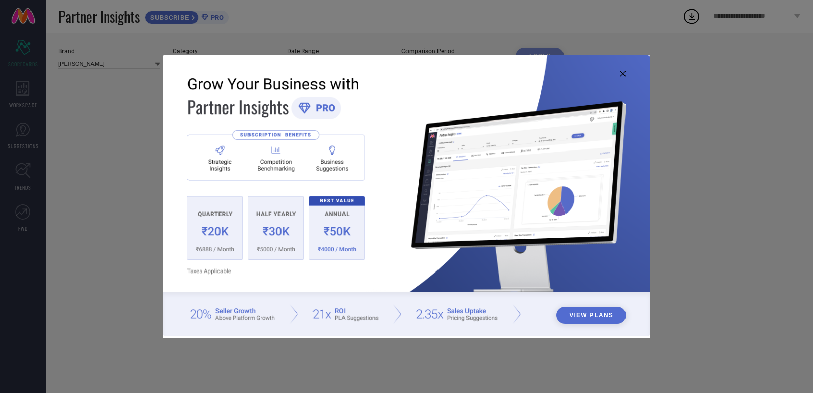
type input "All"
click at [582, 317] on button "View Plans" at bounding box center [591, 314] width 70 height 17
click at [623, 73] on icon at bounding box center [623, 74] width 6 height 6
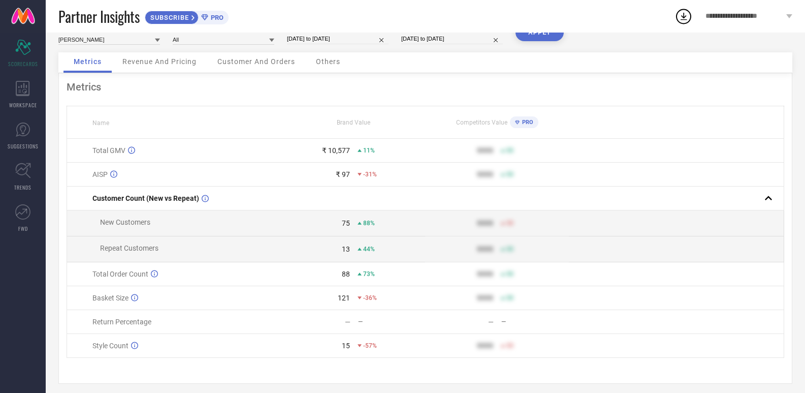
scroll to position [35, 0]
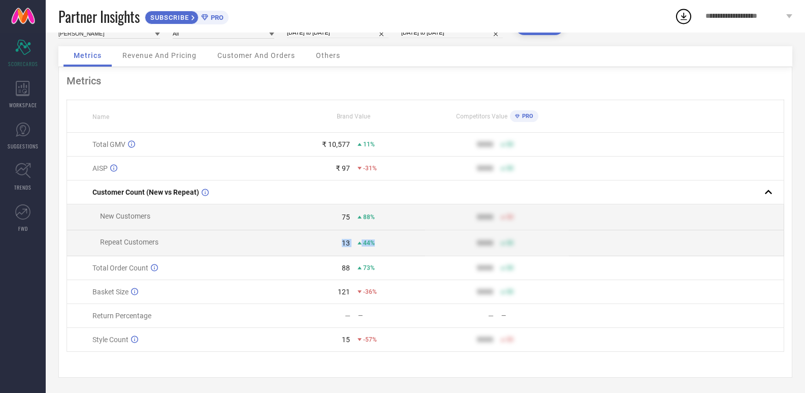
drag, startPoint x: 334, startPoint y: 244, endPoint x: 376, endPoint y: 242, distance: 41.7
click at [375, 242] on div "13 44%" at bounding box center [353, 243] width 142 height 8
click at [400, 242] on div "44%" at bounding box center [392, 242] width 68 height 7
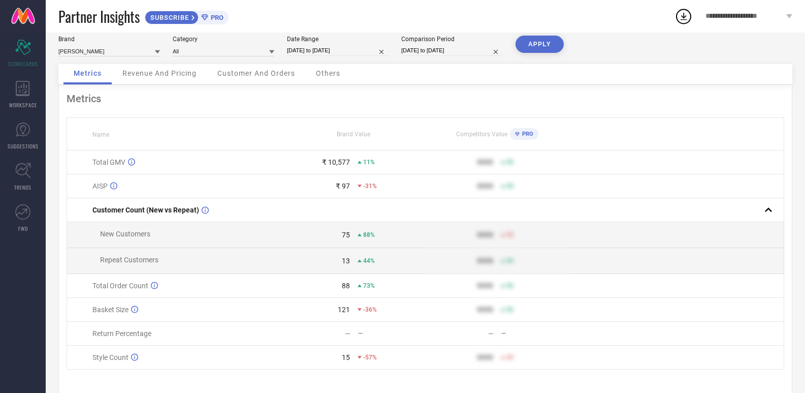
scroll to position [0, 0]
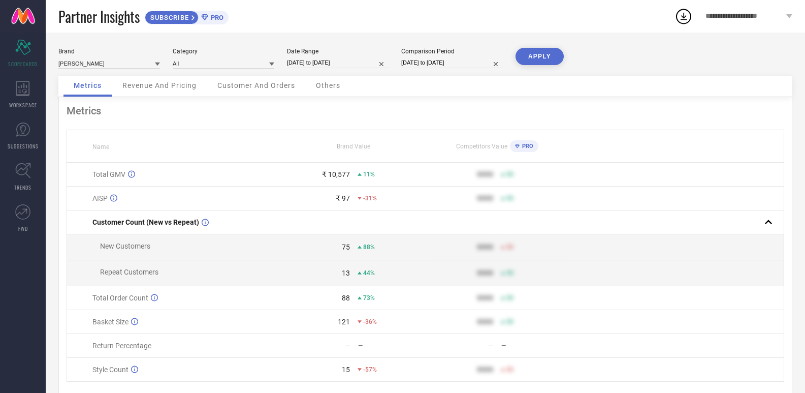
select select "7"
select select "2025"
select select "8"
select select "2025"
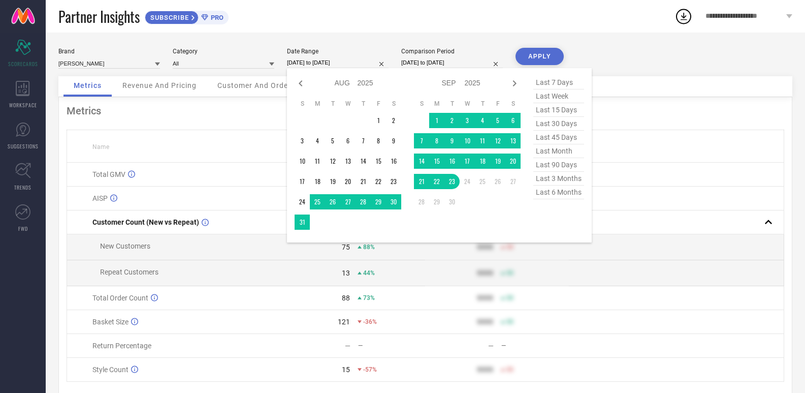
click at [350, 62] on input "24-08-2025 to 23-09-2025" at bounding box center [338, 62] width 102 height 11
click at [433, 121] on td "1" at bounding box center [436, 120] width 15 height 15
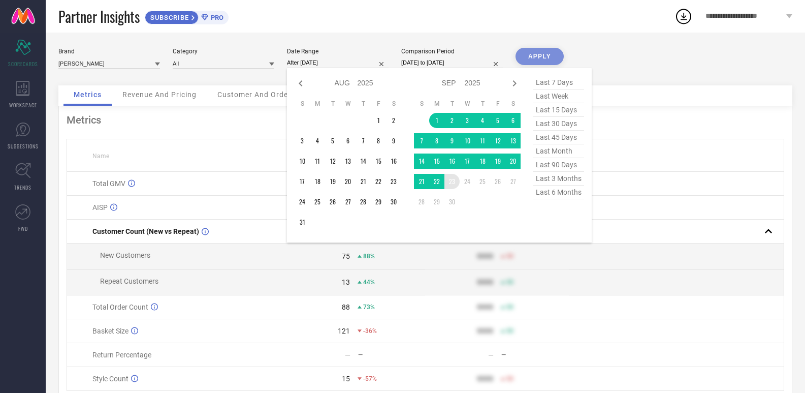
type input "01-09-2025 to 23-09-2025"
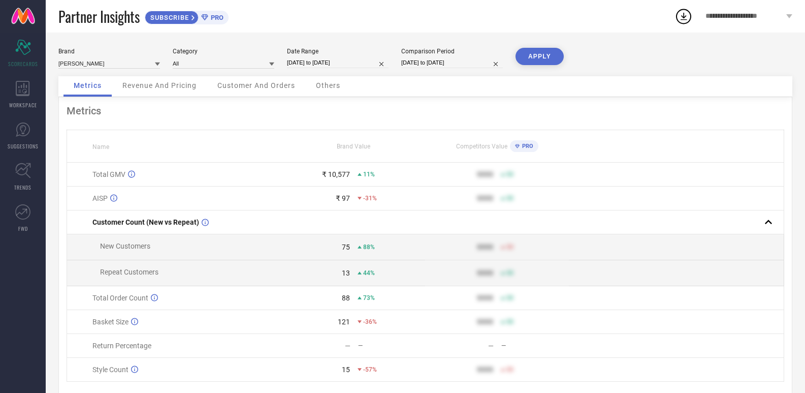
click at [447, 62] on input "24-08-2024 to 23-09-2024" at bounding box center [452, 62] width 102 height 11
select select "7"
select select "2024"
select select "8"
select select "2024"
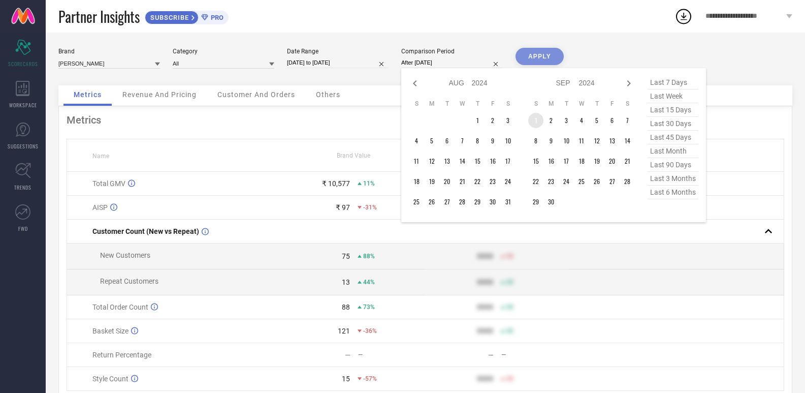
click at [531, 120] on td "1" at bounding box center [535, 120] width 15 height 15
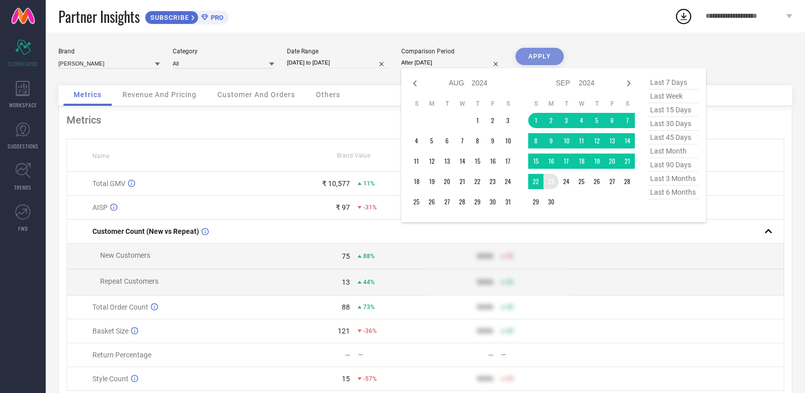
type input "01-09-2024 to 23-09-2024"
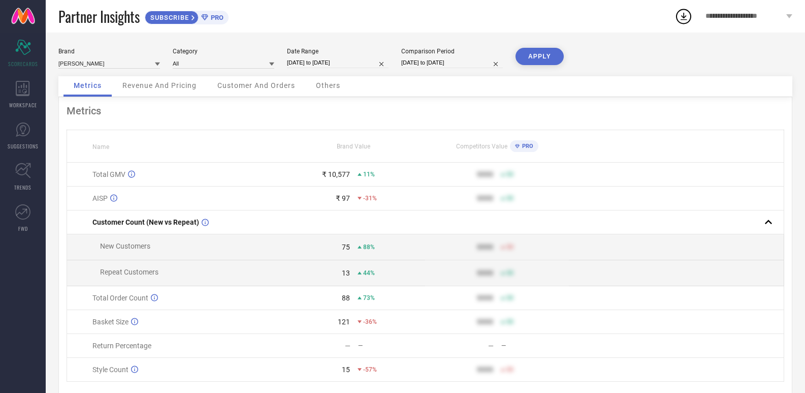
click at [531, 52] on button "APPLY" at bounding box center [540, 56] width 48 height 17
click at [78, 60] on input at bounding box center [109, 63] width 102 height 11
click at [102, 99] on div "NISHA" at bounding box center [109, 94] width 102 height 17
type input "All"
click at [546, 61] on button "APPLY" at bounding box center [540, 56] width 48 height 17
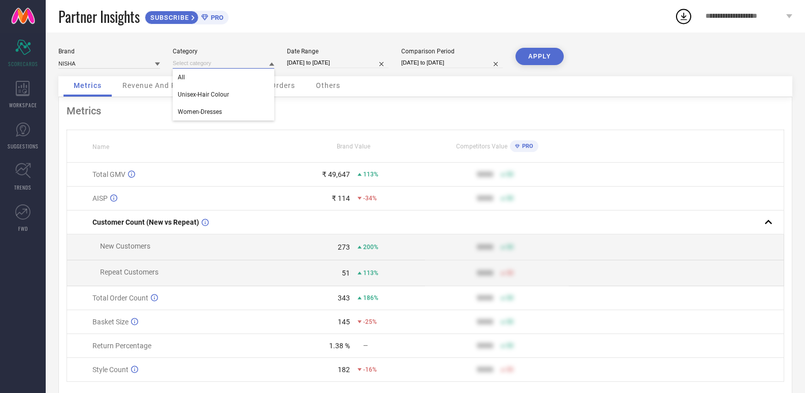
click at [187, 63] on input at bounding box center [224, 63] width 102 height 11
click at [207, 36] on div "Brand NISHA Category All Unisex-Hair Colour Women-Dresses Date Range 01-09-2025…" at bounding box center [425, 228] width 759 height 390
click at [128, 62] on input at bounding box center [109, 63] width 102 height 11
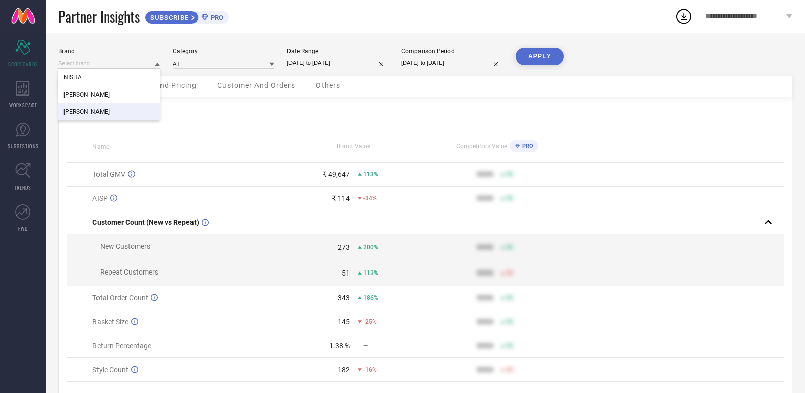
click at [103, 106] on div "YUTIKA" at bounding box center [109, 111] width 102 height 17
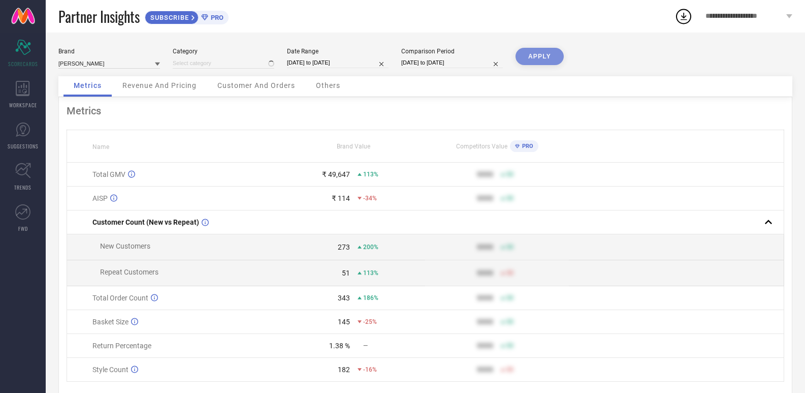
type input "All"
click at [545, 57] on button "APPLY" at bounding box center [540, 56] width 48 height 17
click at [339, 176] on div "₹ 49,802" at bounding box center [336, 174] width 28 height 8
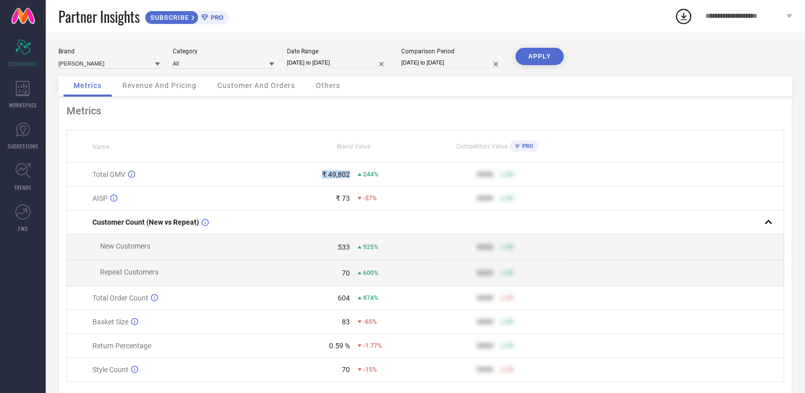
click at [305, 163] on td "₹ 49,802 244%" at bounding box center [353, 175] width 143 height 24
click at [342, 65] on input "01-09-2025 to 23-09-2025" at bounding box center [338, 62] width 102 height 11
select select "8"
select select "2025"
select select "9"
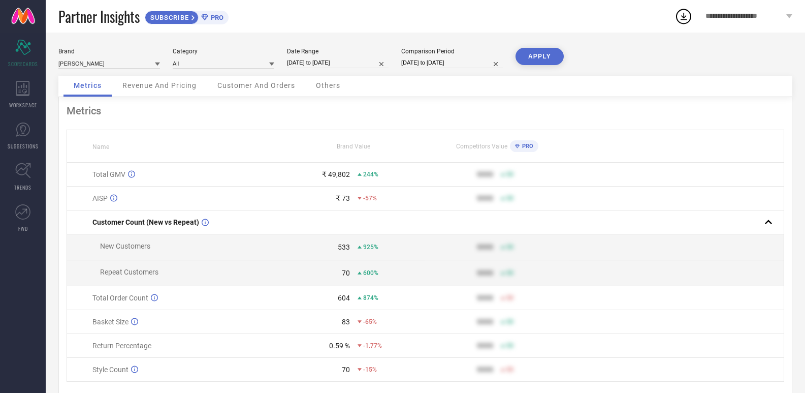
select select "2025"
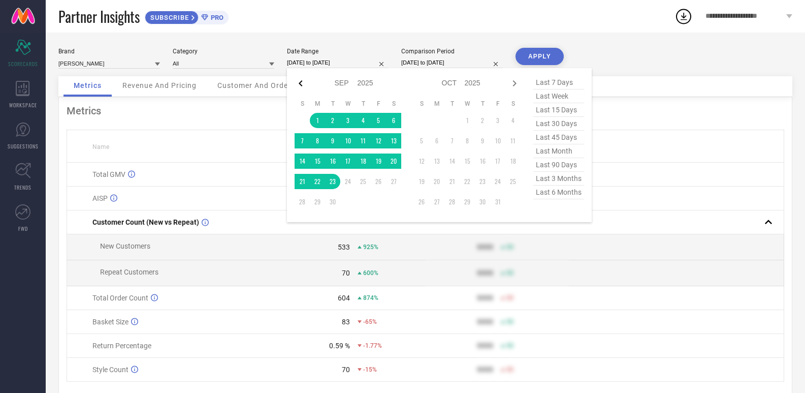
click at [303, 84] on icon at bounding box center [301, 83] width 12 height 12
select select "7"
select select "2025"
select select "8"
select select "2025"
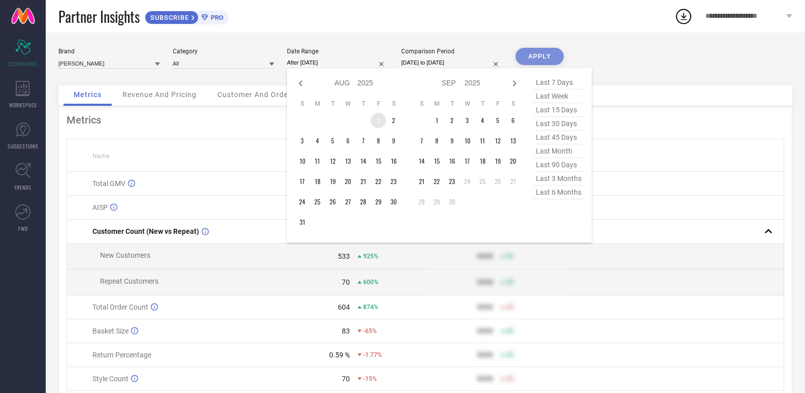
click at [379, 118] on td "1" at bounding box center [378, 120] width 15 height 15
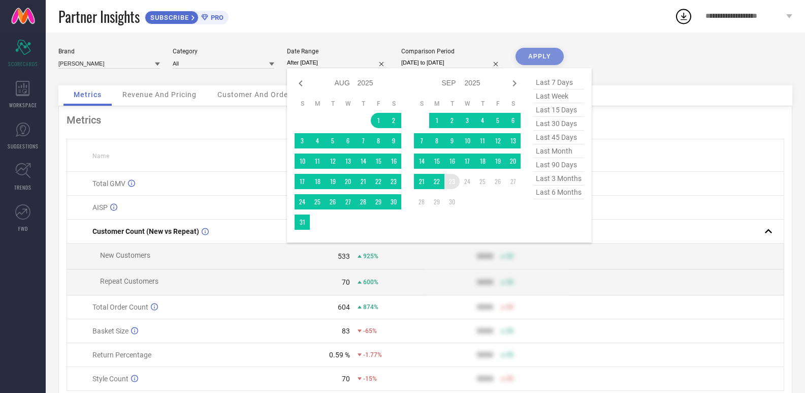
type input "01-08-2025 to 23-09-2025"
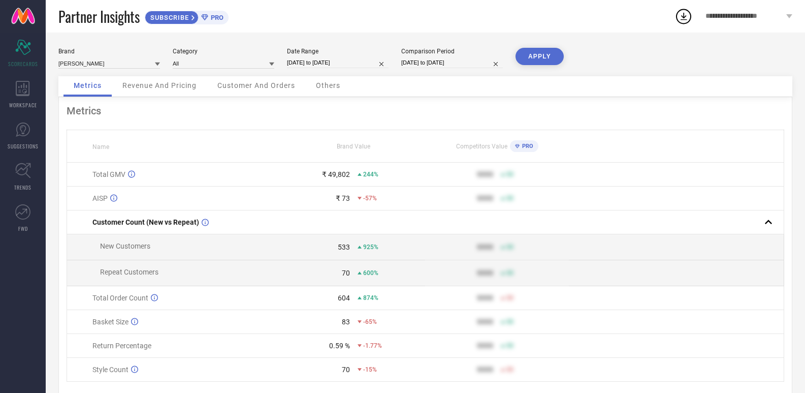
click at [458, 63] on input "01-09-2024 to 23-09-2024" at bounding box center [452, 62] width 102 height 11
select select "8"
select select "2024"
select select "9"
select select "2024"
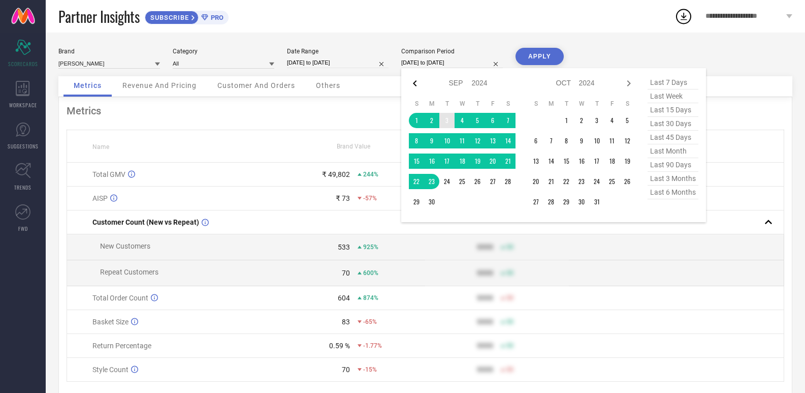
click at [414, 83] on icon at bounding box center [415, 83] width 4 height 6
select select "7"
select select "2024"
select select "8"
select select "2024"
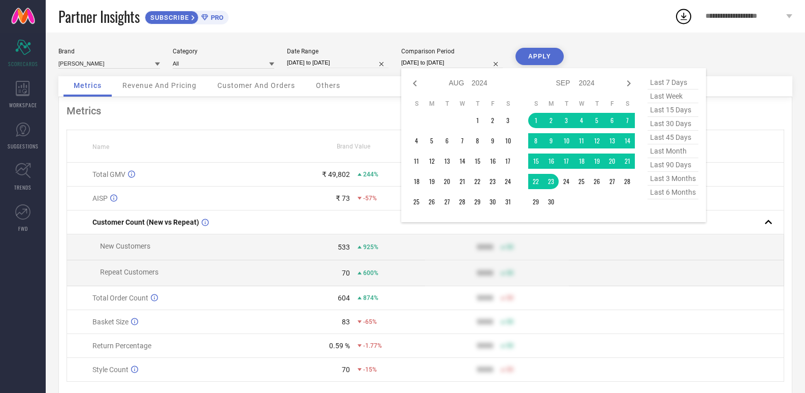
type input "After 01-08-2024"
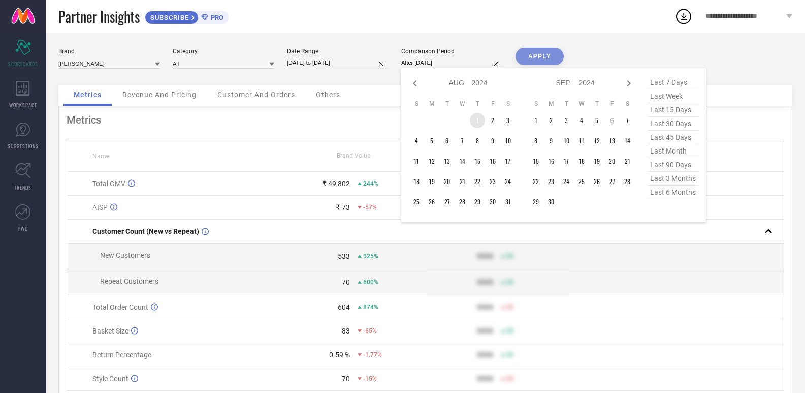
click at [477, 123] on td "1" at bounding box center [477, 120] width 15 height 15
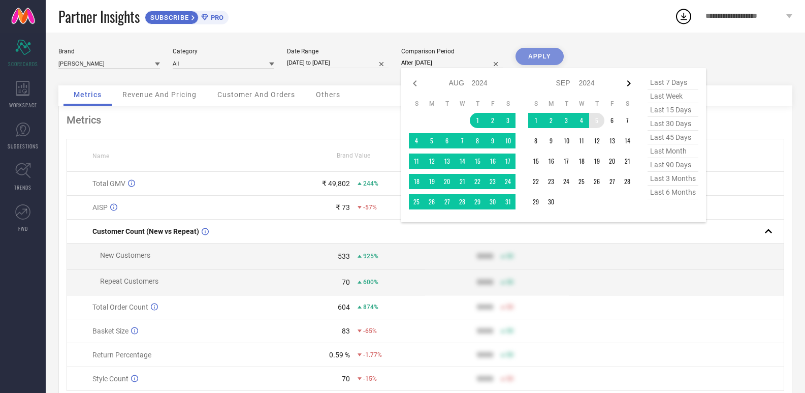
click at [627, 85] on icon at bounding box center [629, 83] width 12 height 12
select select "8"
select select "2024"
select select "9"
select select "2024"
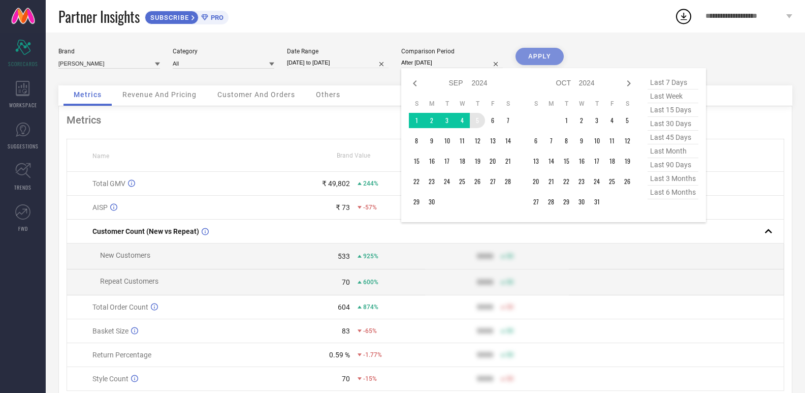
click at [627, 85] on icon at bounding box center [629, 83] width 12 height 12
select select "9"
select select "2024"
select select "10"
select select "2024"
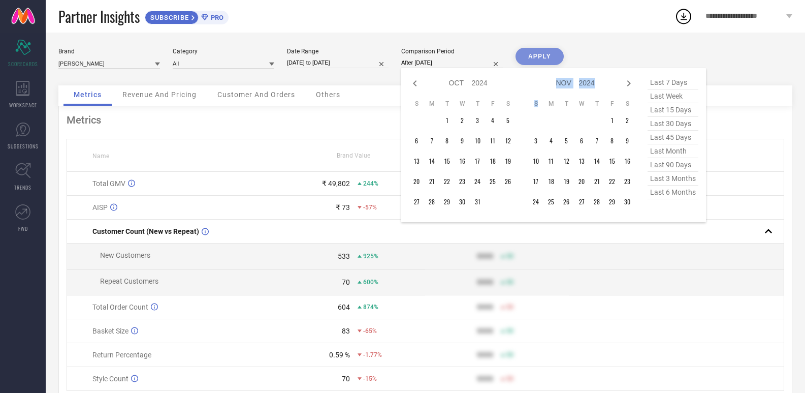
click at [627, 85] on icon at bounding box center [629, 83] width 12 height 12
select select "10"
select select "2024"
select select "11"
select select "2024"
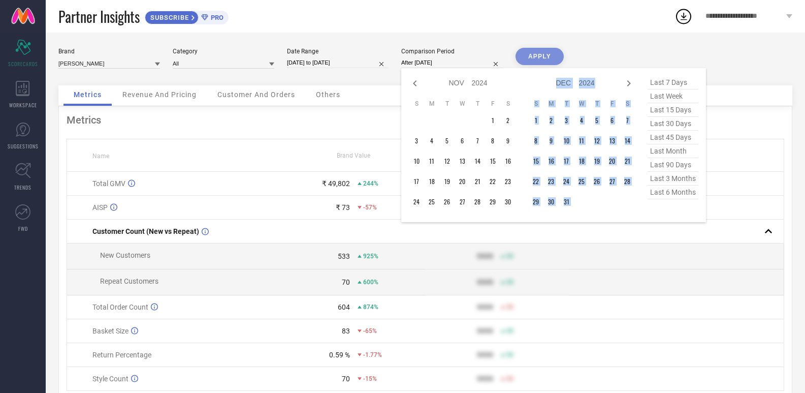
click at [627, 85] on icon at bounding box center [629, 83] width 12 height 12
select select "11"
select select "2024"
select select "2025"
click at [627, 85] on icon at bounding box center [629, 83] width 12 height 12
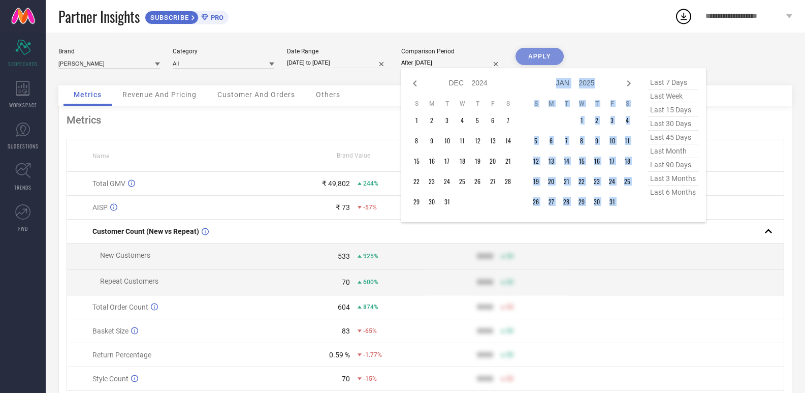
select select "2025"
select select "1"
select select "2025"
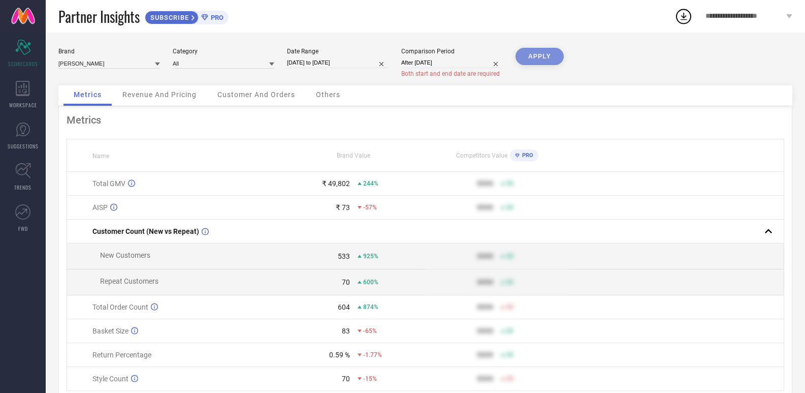
click at [671, 51] on div "Brand YUTIKA Category All Date Range 01-08-2025 to 23-09-2025 Comparison Period…" at bounding box center [425, 67] width 734 height 38
click at [432, 60] on input "After 01-08-2024" at bounding box center [452, 62] width 102 height 11
select select "7"
select select "2024"
select select "8"
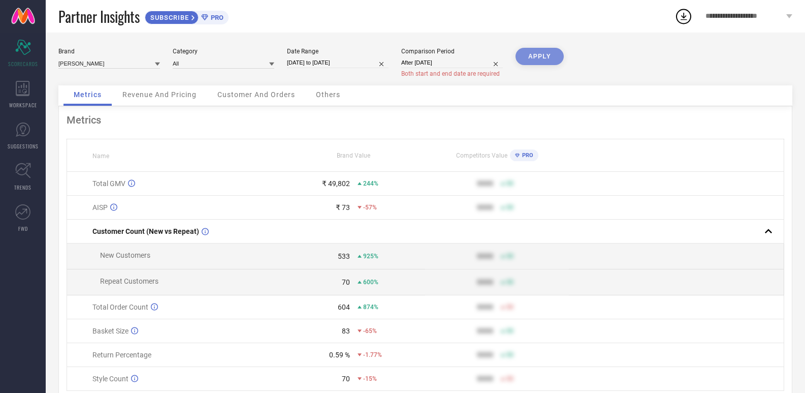
select select "2024"
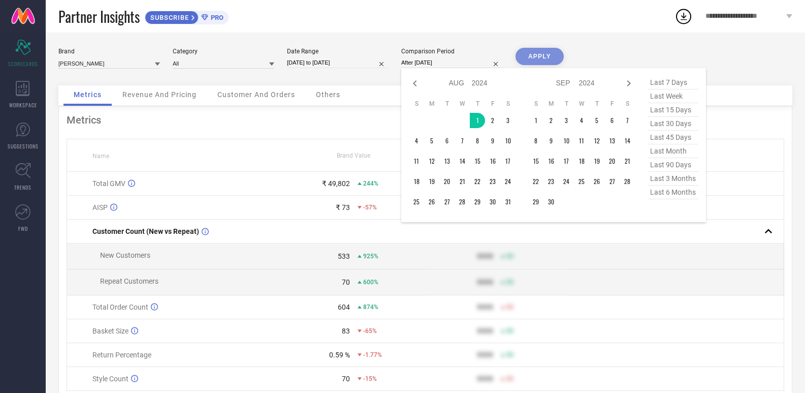
click at [669, 136] on span "last 45 days" at bounding box center [673, 138] width 51 height 14
type input "10-08-2025 to 23-09-2025"
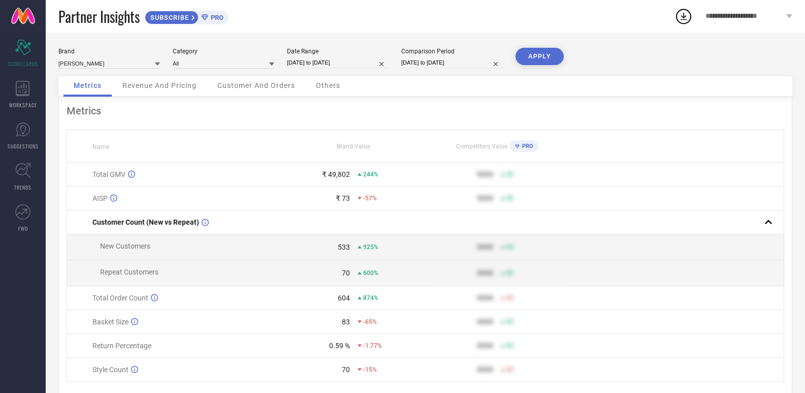
click at [542, 60] on button "APPLY" at bounding box center [540, 56] width 48 height 17
select select "7"
select select "2025"
select select "8"
select select "2025"
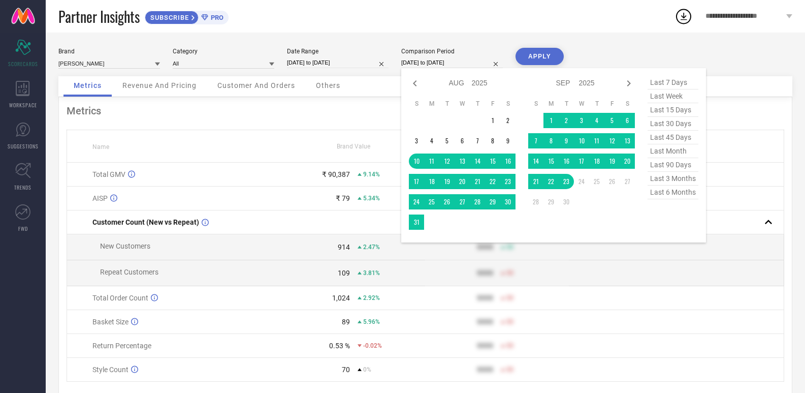
click at [464, 63] on input "10-08-2025 to 23-09-2025" at bounding box center [452, 62] width 102 height 11
click at [490, 118] on td "1" at bounding box center [492, 120] width 15 height 15
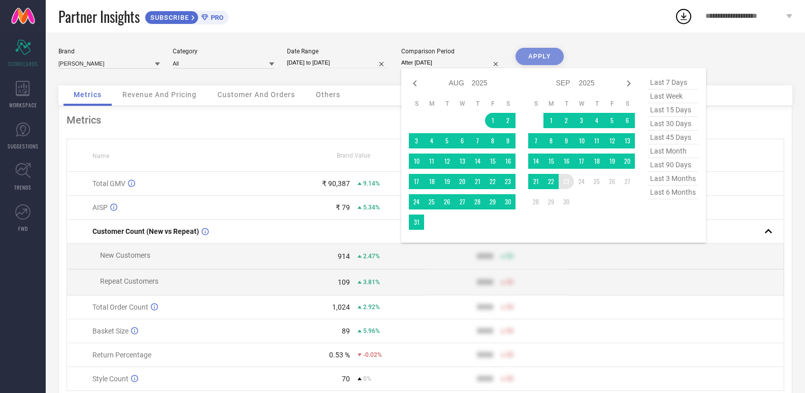
type input "01-08-2025 to 23-09-2025"
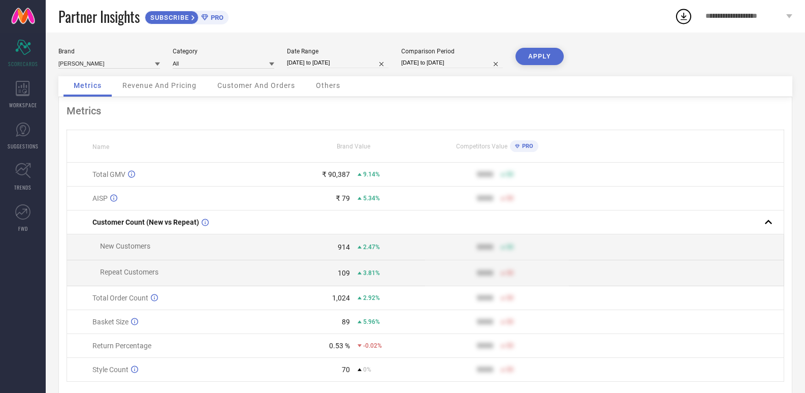
click at [541, 57] on button "APPLY" at bounding box center [540, 56] width 48 height 17
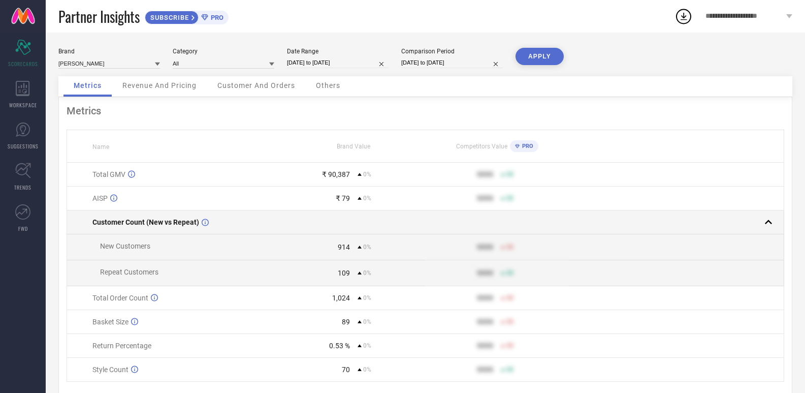
scroll to position [35, 0]
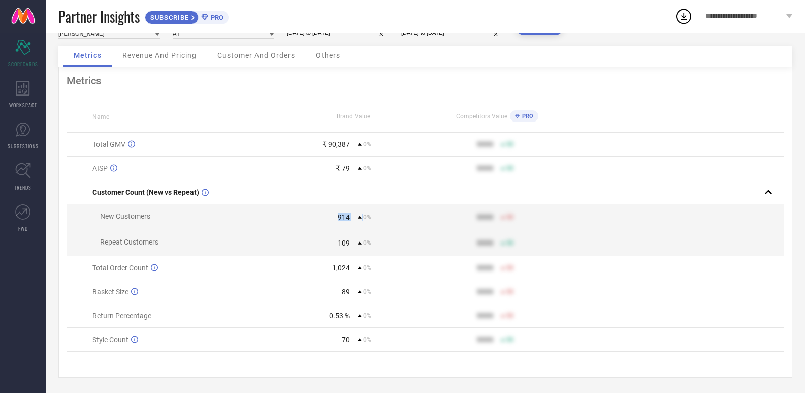
drag, startPoint x: 338, startPoint y: 214, endPoint x: 365, endPoint y: 214, distance: 26.9
click at [365, 214] on div "914 0%" at bounding box center [353, 217] width 142 height 8
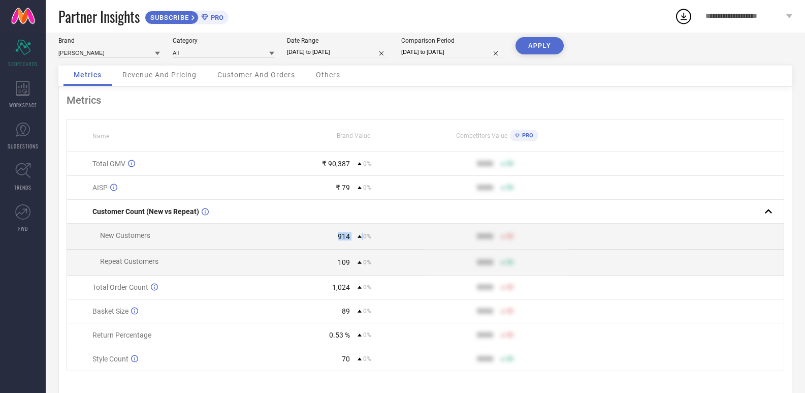
scroll to position [0, 0]
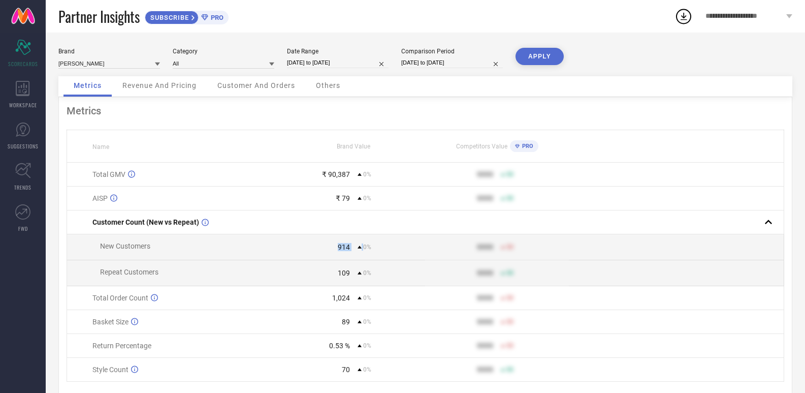
click at [544, 63] on button "APPLY" at bounding box center [540, 56] width 48 height 17
click at [97, 58] on input at bounding box center [109, 63] width 102 height 11
click at [94, 88] on div "NEETA" at bounding box center [109, 94] width 102 height 17
type input "All"
click at [550, 49] on button "APPLY" at bounding box center [540, 56] width 48 height 17
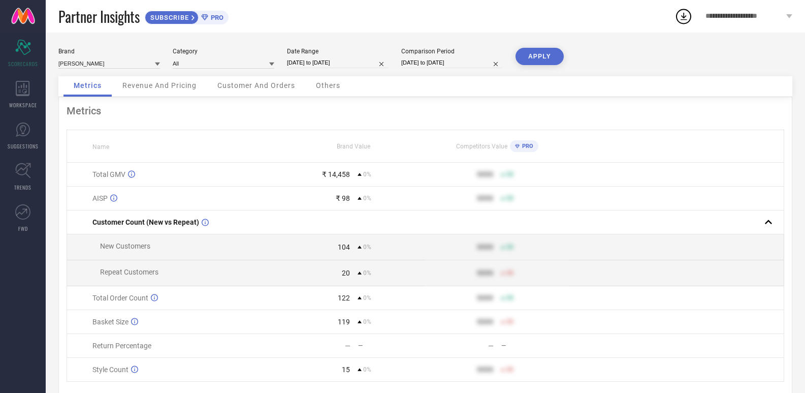
click at [88, 57] on div "Brand NEETA" at bounding box center [109, 58] width 102 height 21
click at [86, 66] on input at bounding box center [109, 63] width 102 height 11
click at [88, 78] on div "NEETA" at bounding box center [109, 77] width 102 height 17
click at [131, 67] on input at bounding box center [109, 63] width 102 height 11
click at [103, 89] on div "NISHA" at bounding box center [109, 94] width 102 height 17
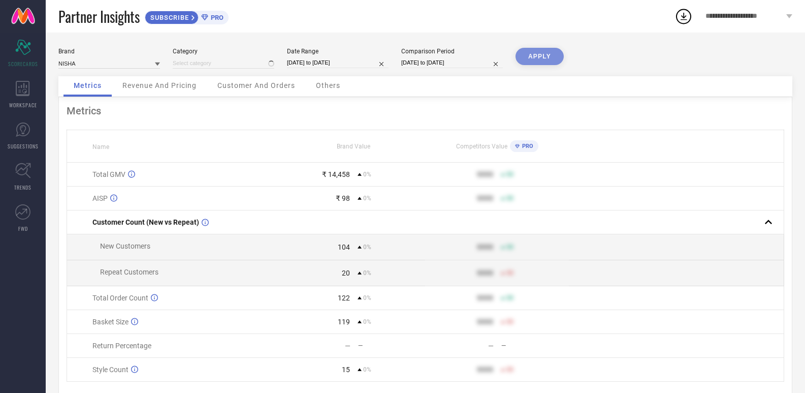
click at [547, 57] on div "APPLY" at bounding box center [540, 62] width 48 height 28
type input "All"
click at [532, 72] on div "APPLY" at bounding box center [540, 62] width 48 height 28
click at [535, 58] on button "APPLY" at bounding box center [540, 56] width 48 height 17
click at [215, 15] on span "PRO" at bounding box center [215, 18] width 15 height 8
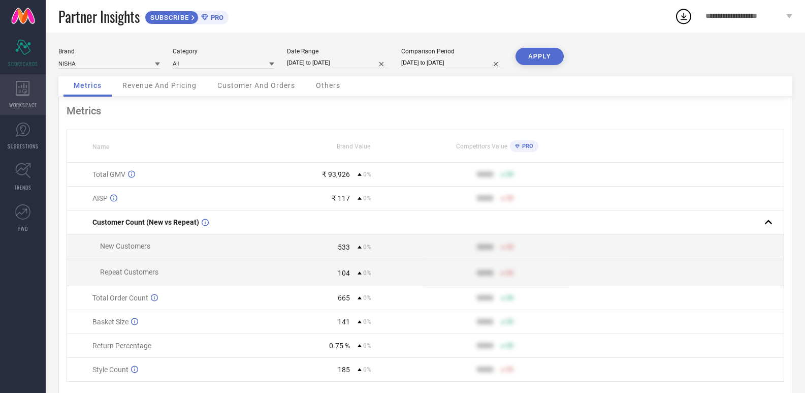
click at [19, 97] on div "WORKSPACE" at bounding box center [23, 94] width 46 height 41
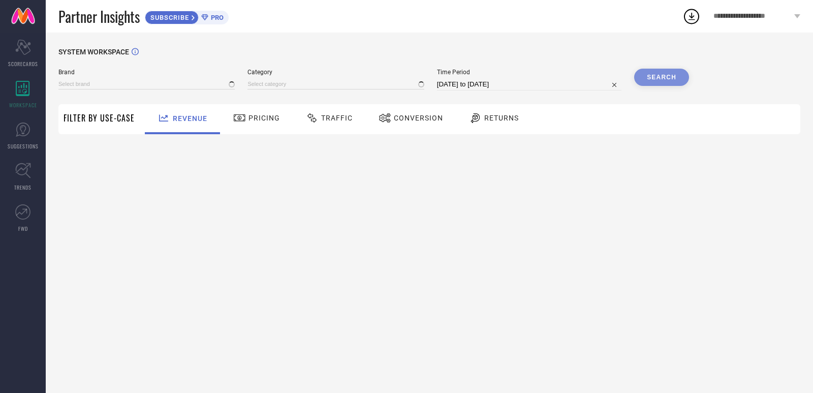
type input "NEETA"
type input "All"
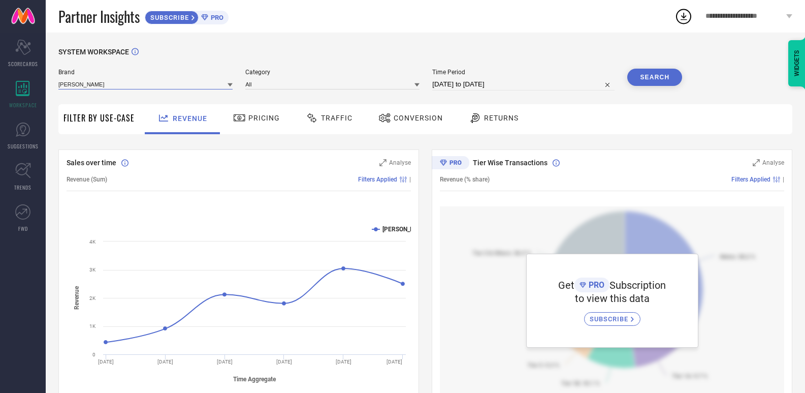
click at [167, 79] on input at bounding box center [145, 84] width 174 height 11
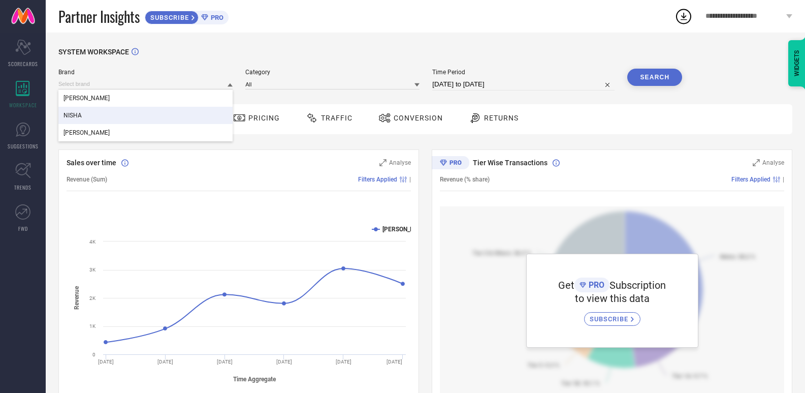
click at [111, 113] on div "NISHA" at bounding box center [145, 115] width 174 height 17
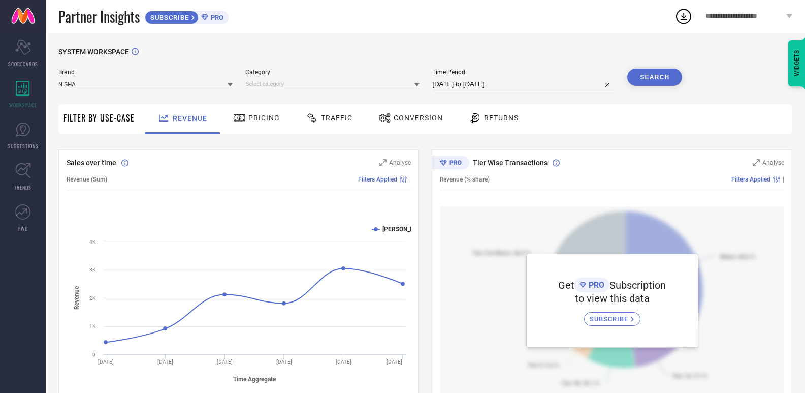
click at [656, 80] on button "Search" at bounding box center [654, 77] width 55 height 17
click at [256, 121] on span "Pricing" at bounding box center [263, 118] width 31 height 8
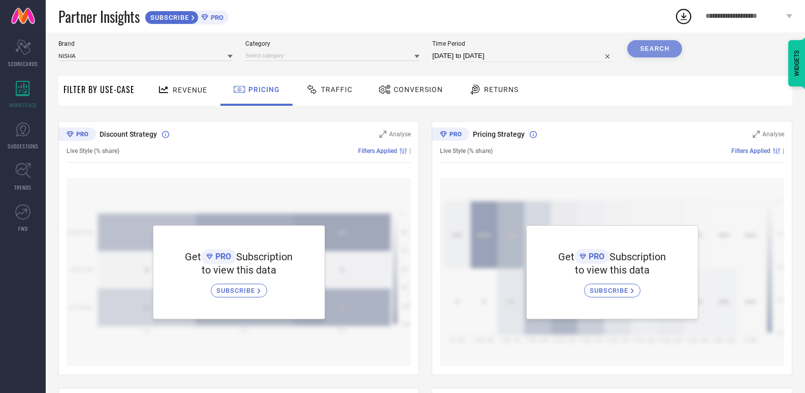
scroll to position [102, 0]
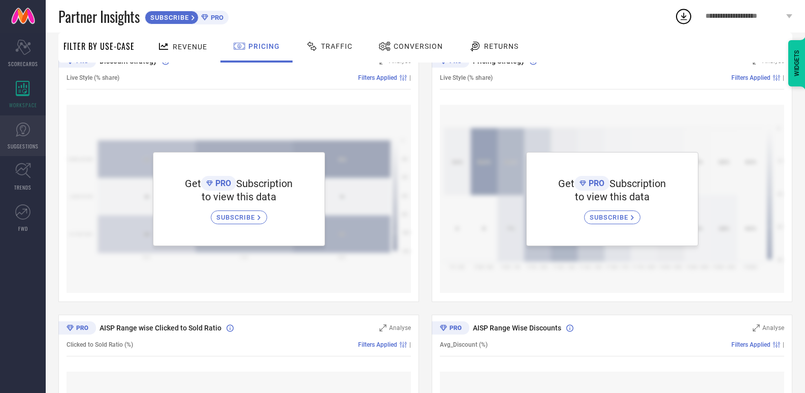
click at [26, 148] on span "SUGGESTIONS" at bounding box center [23, 146] width 31 height 8
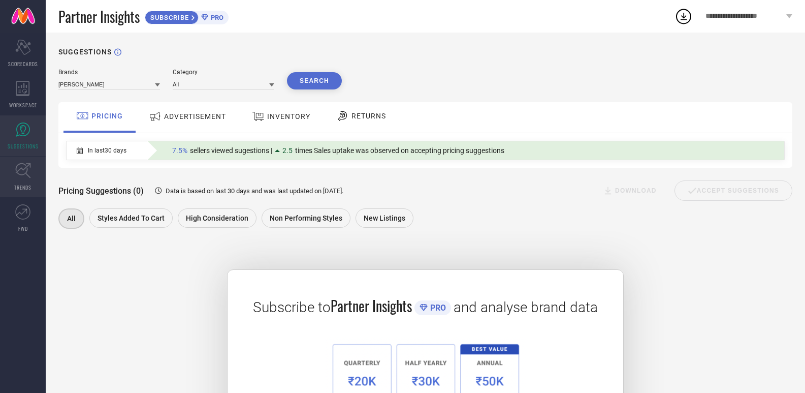
click at [20, 175] on icon at bounding box center [22, 170] width 15 height 15
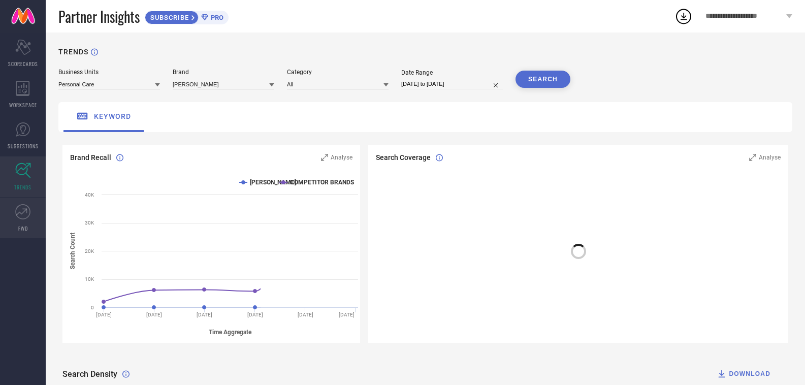
click at [4, 212] on link "FWD" at bounding box center [23, 218] width 46 height 41
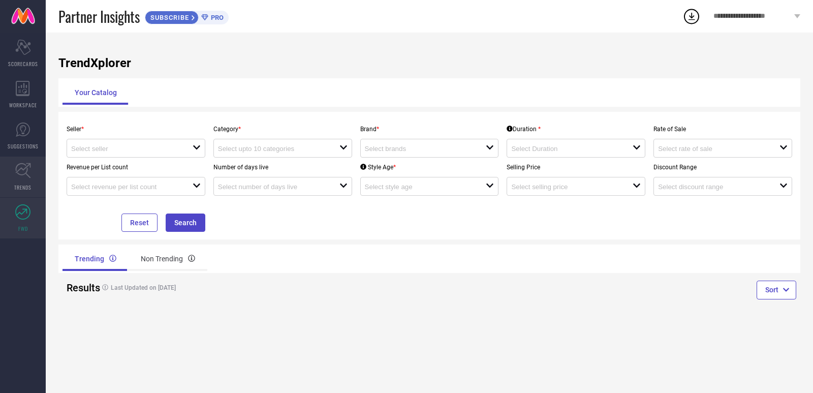
click at [5, 180] on link "TRENDS" at bounding box center [23, 176] width 46 height 41
